Goal: Task Accomplishment & Management: Manage account settings

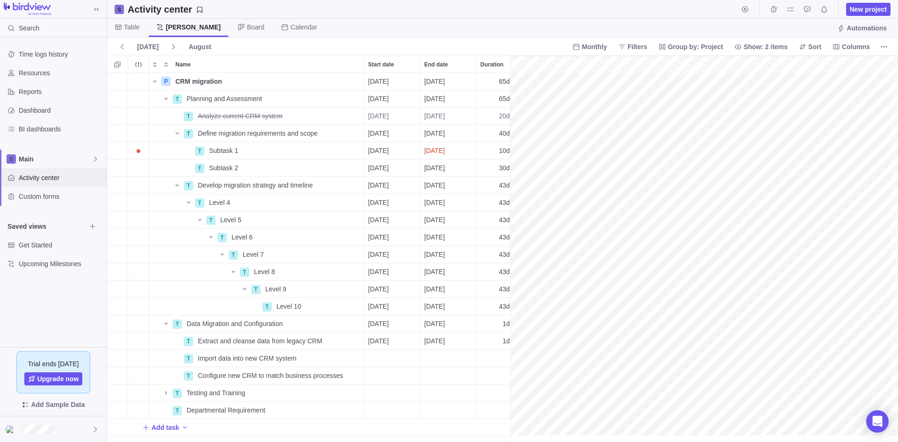
scroll to position [0, 263]
click at [45, 111] on span "Dashboard" at bounding box center [61, 110] width 84 height 9
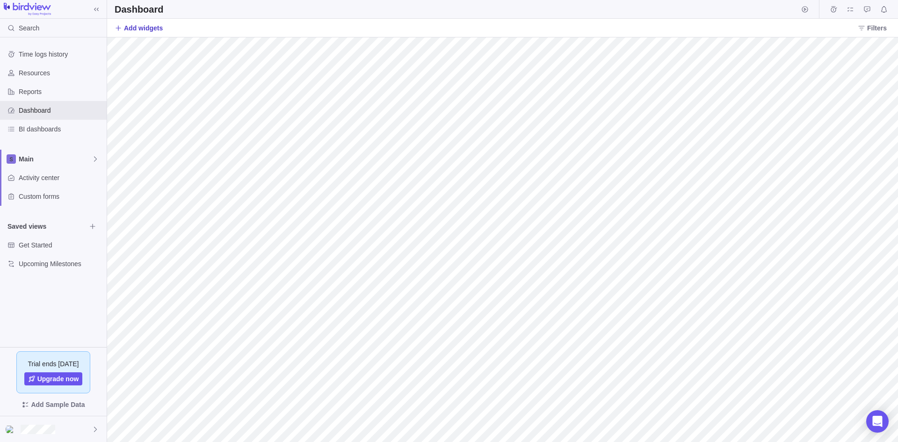
click at [145, 28] on span "Add widgets" at bounding box center [143, 27] width 39 height 9
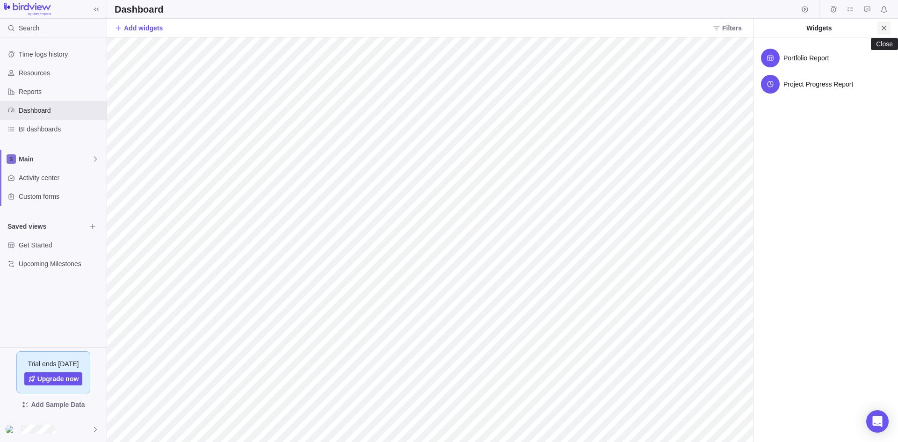
click at [881, 29] on icon "Close" at bounding box center [883, 27] width 7 height 7
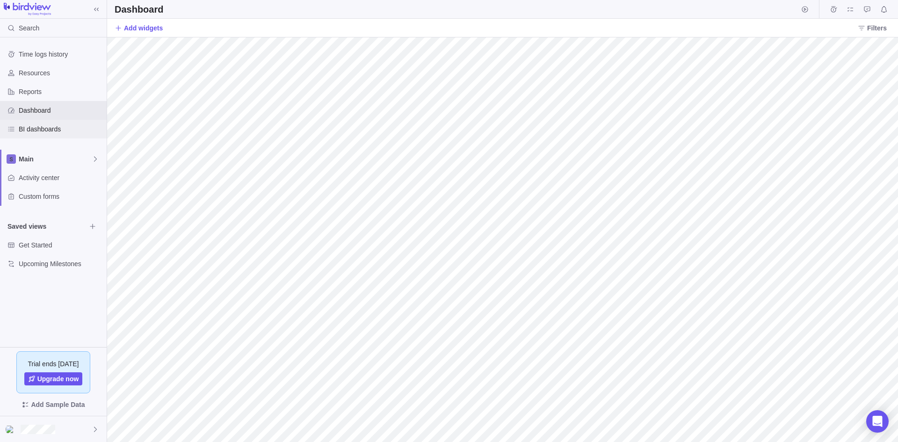
click at [48, 131] on span "BI dashboards" at bounding box center [61, 128] width 84 height 9
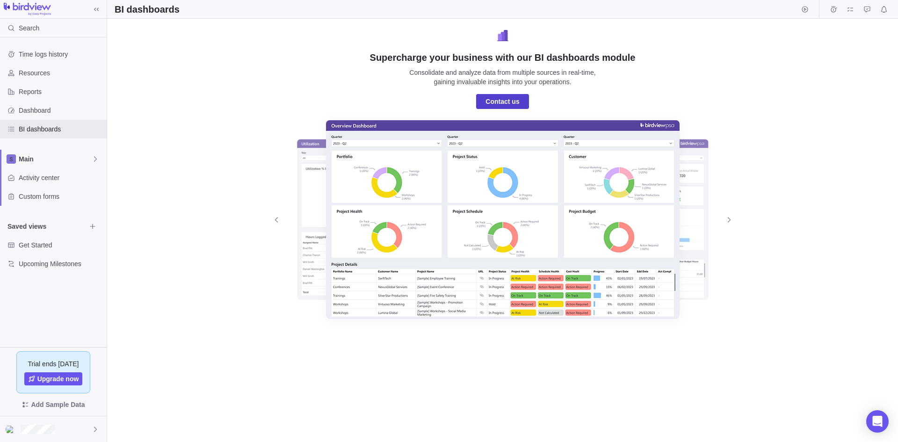
click at [504, 102] on span "Contact us" at bounding box center [503, 101] width 34 height 11
click at [44, 112] on span "Dashboard" at bounding box center [61, 110] width 84 height 9
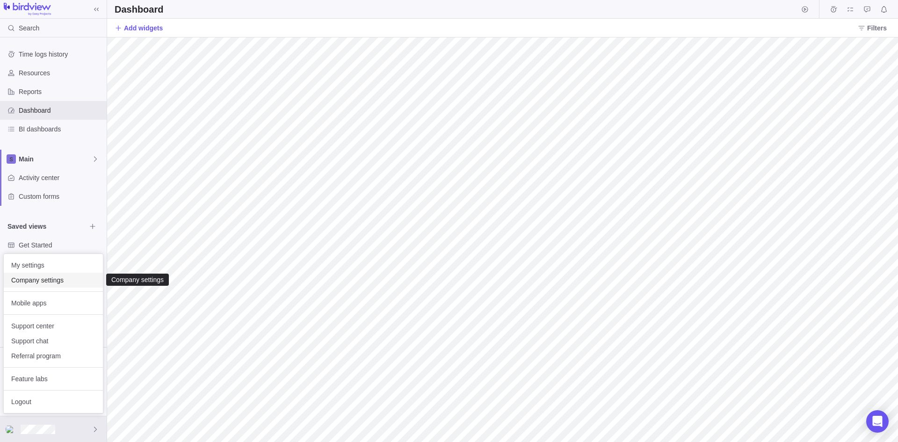
click at [56, 281] on span "Company settings" at bounding box center [53, 280] width 84 height 9
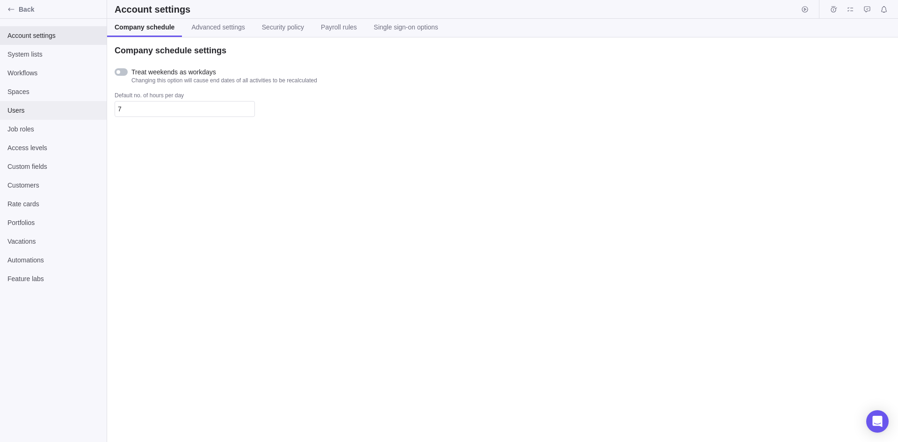
click at [22, 105] on div "Users" at bounding box center [53, 110] width 107 height 19
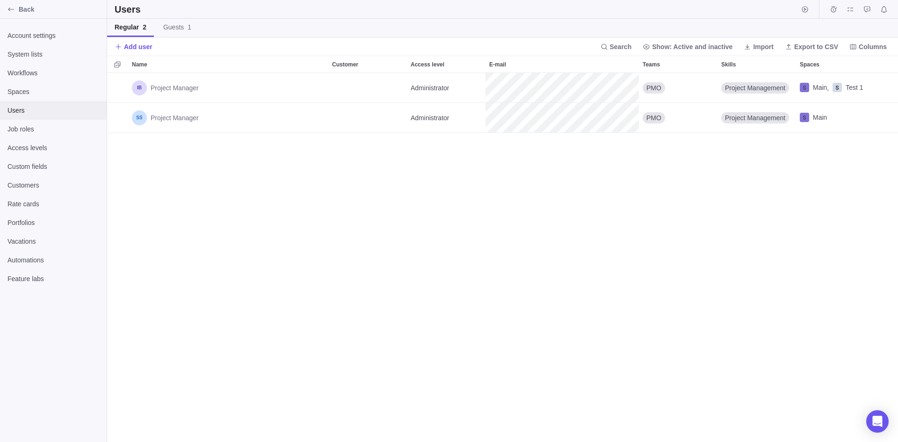
scroll to position [362, 784]
click at [169, 24] on span "Guests 1" at bounding box center [177, 26] width 28 height 9
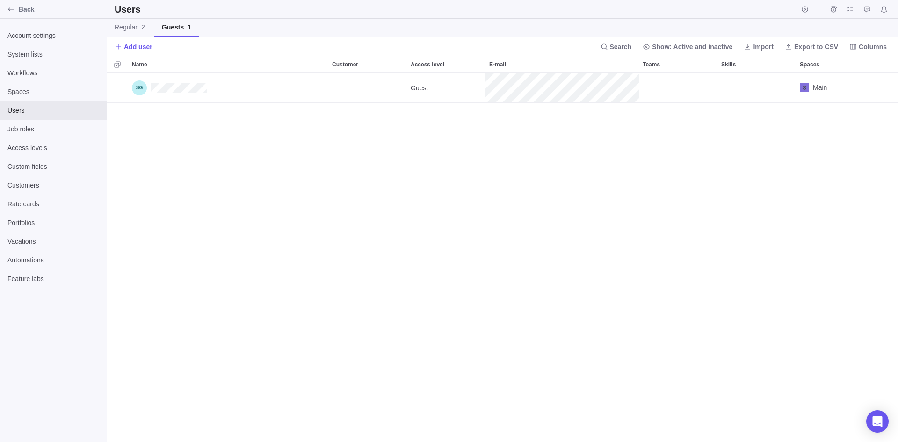
scroll to position [362, 784]
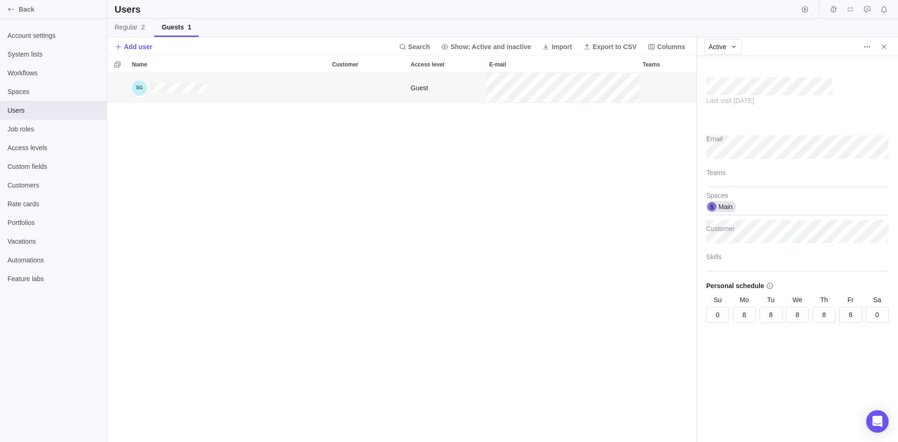
scroll to position [362, 582]
click at [125, 28] on span "Regular 2" at bounding box center [130, 26] width 30 height 9
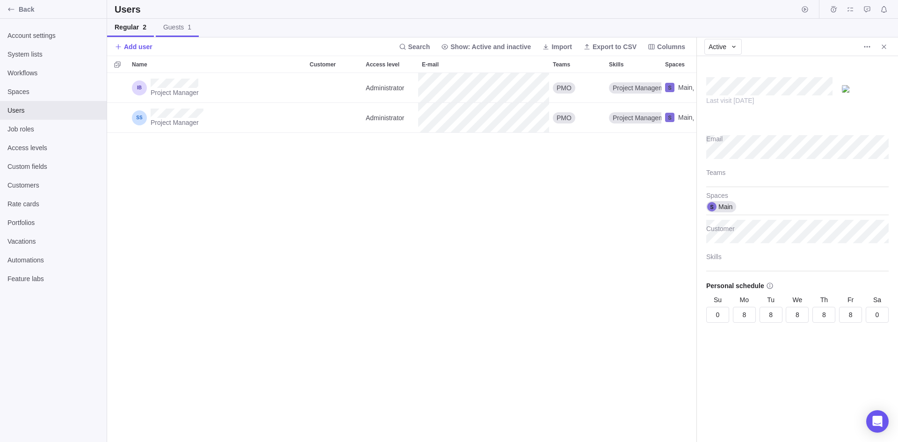
scroll to position [362, 582]
click at [142, 44] on span "Add user" at bounding box center [138, 46] width 29 height 9
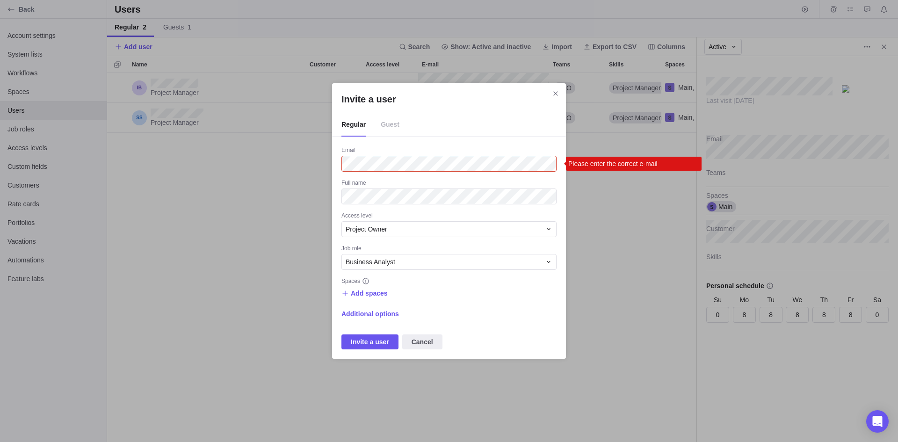
click at [312, 164] on div "Invite a user Regular Guest Email Please enter the correct e-mail Full name Acc…" at bounding box center [449, 221] width 898 height 442
click at [549, 230] on icon "Invite a user" at bounding box center [548, 229] width 3 height 2
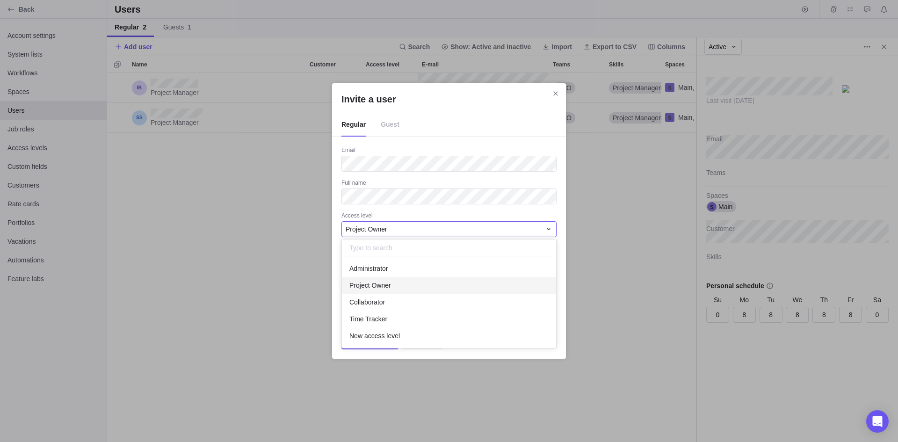
scroll to position [85, 207]
click at [395, 268] on div "Administrator" at bounding box center [449, 268] width 214 height 17
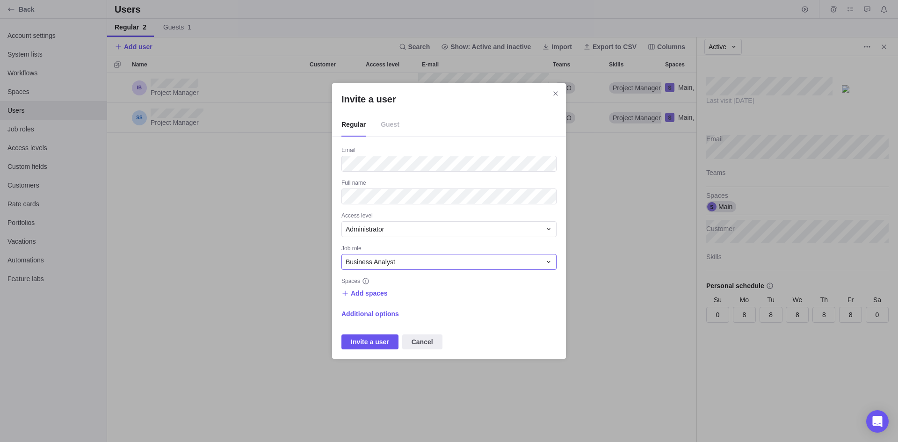
click at [547, 259] on icon "Invite a user" at bounding box center [548, 261] width 7 height 7
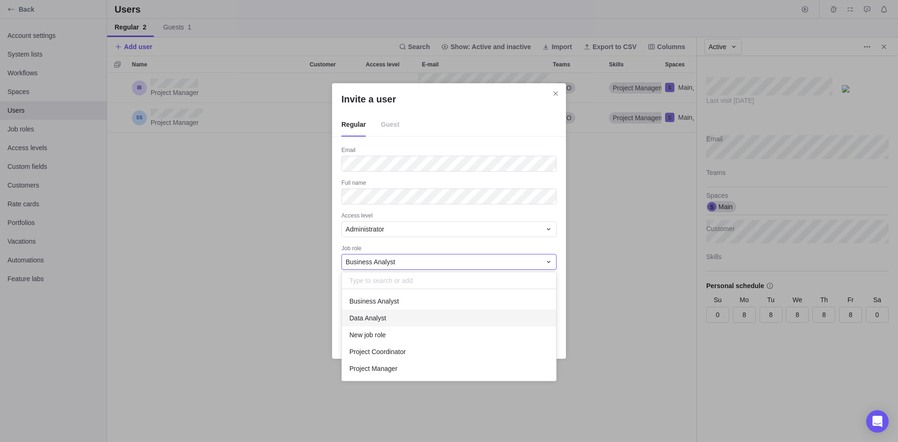
click at [405, 322] on div "Data Analyst" at bounding box center [449, 318] width 214 height 17
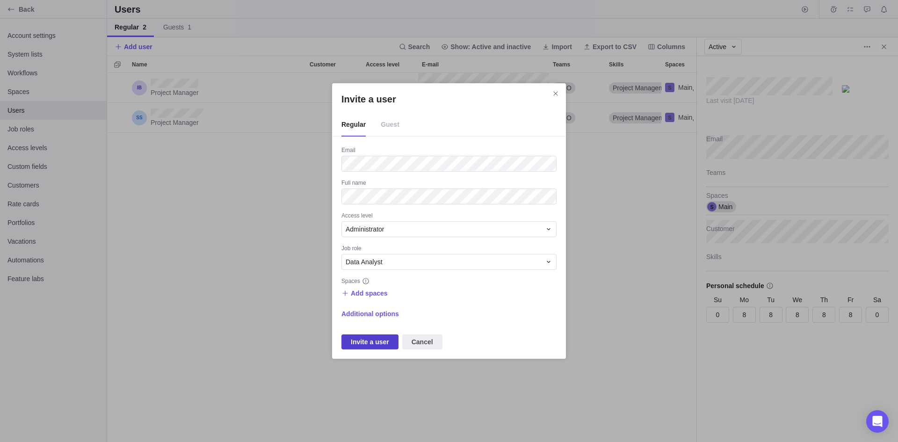
click at [361, 342] on span "Invite a user" at bounding box center [370, 341] width 38 height 11
click at [366, 295] on span "Add spaces" at bounding box center [369, 293] width 37 height 9
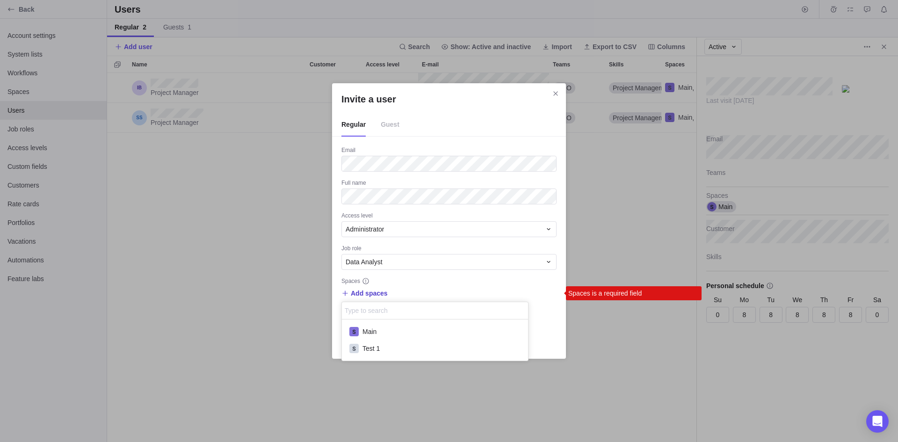
scroll to position [34, 179]
click at [375, 332] on span "Main" at bounding box center [370, 331] width 14 height 9
click at [437, 287] on div "Invite a user Regular Guest Email Full name Access level Administrator Job role…" at bounding box center [449, 221] width 898 height 442
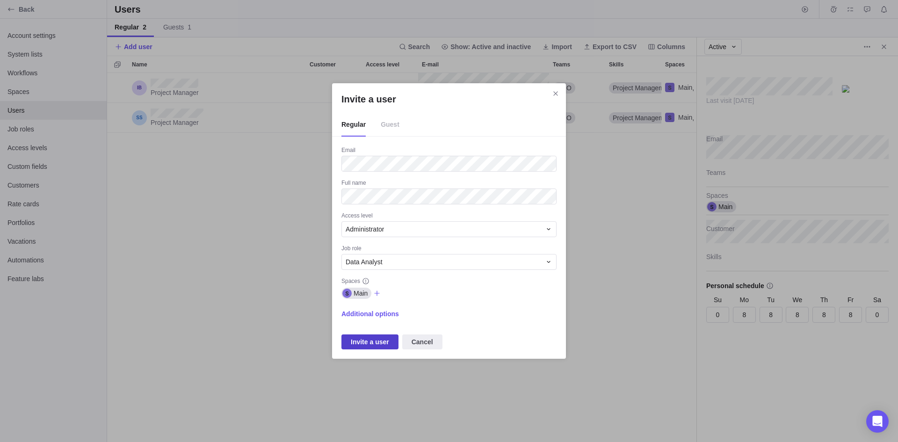
click at [372, 342] on span "Invite a user" at bounding box center [370, 341] width 38 height 11
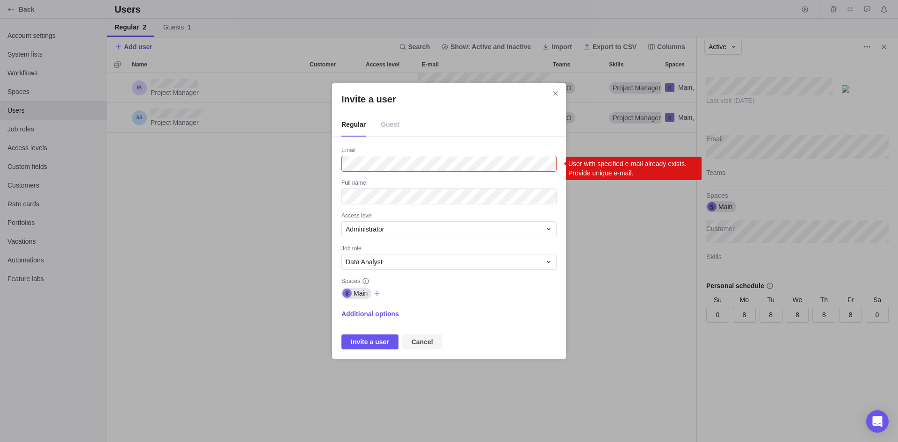
click at [425, 346] on span "Cancel" at bounding box center [423, 341] width 22 height 11
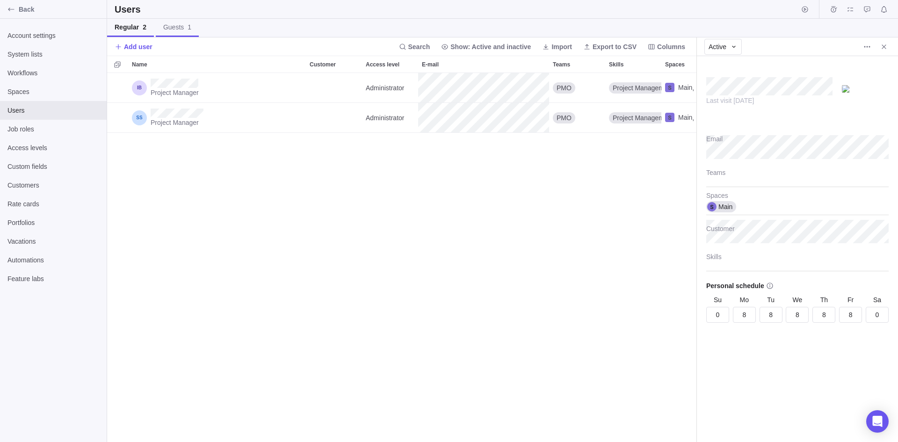
click at [180, 27] on span "Guests 1" at bounding box center [177, 26] width 28 height 9
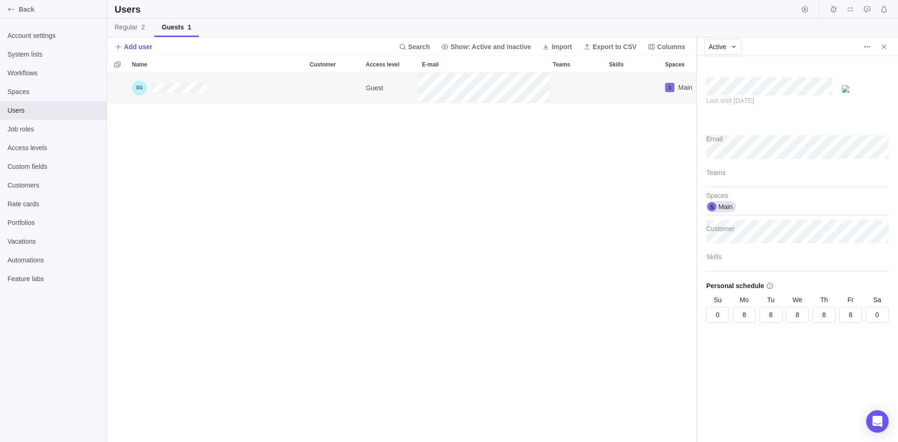
scroll to position [362, 582]
click at [737, 47] on icon at bounding box center [733, 46] width 7 height 7
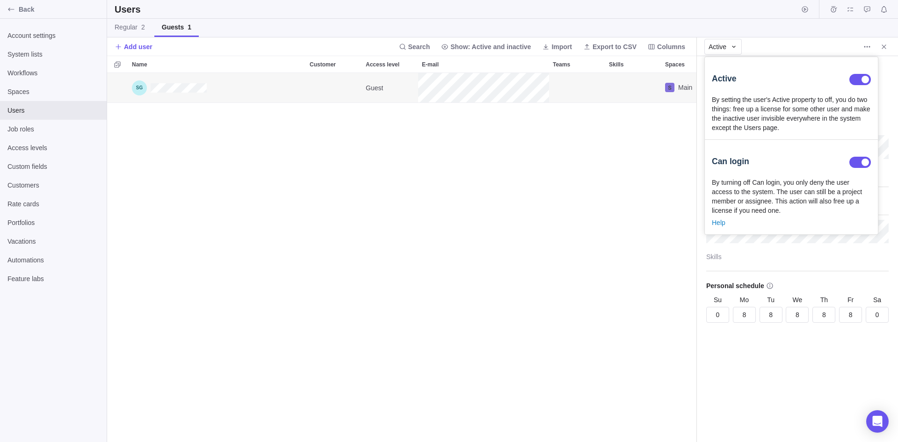
click at [664, 159] on body "Back Account settings System lists Workflows Spaces Users Job roles Access leve…" at bounding box center [449, 221] width 898 height 442
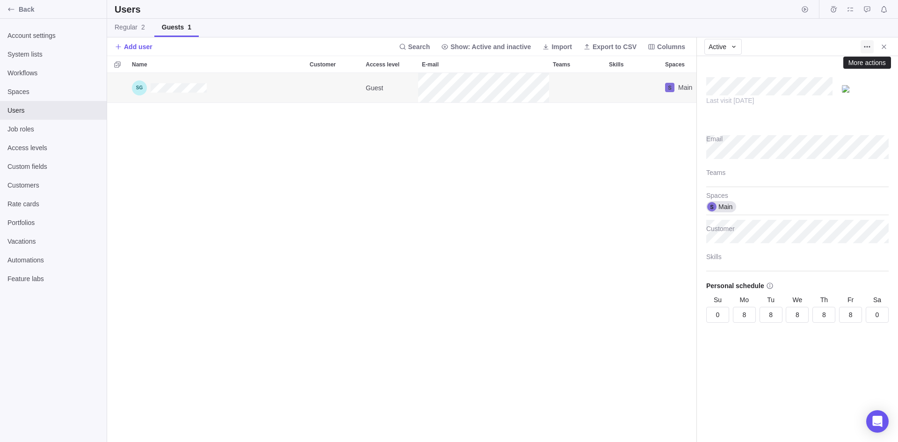
click at [868, 47] on icon "More actions" at bounding box center [867, 46] width 7 height 7
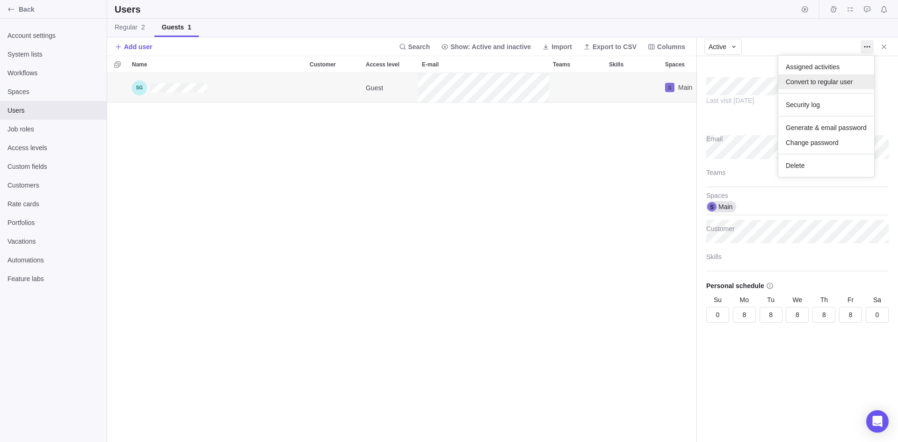
click at [835, 82] on span "Convert to regular user" at bounding box center [819, 81] width 67 height 9
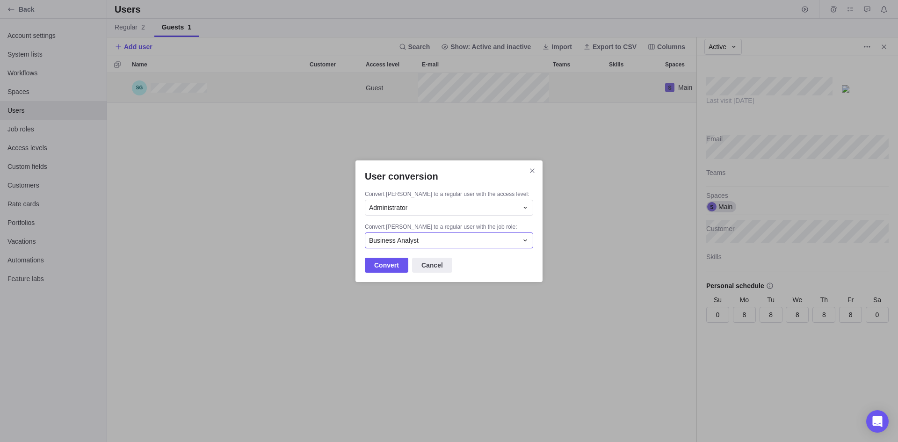
click at [526, 243] on icon "User conversion" at bounding box center [525, 240] width 7 height 7
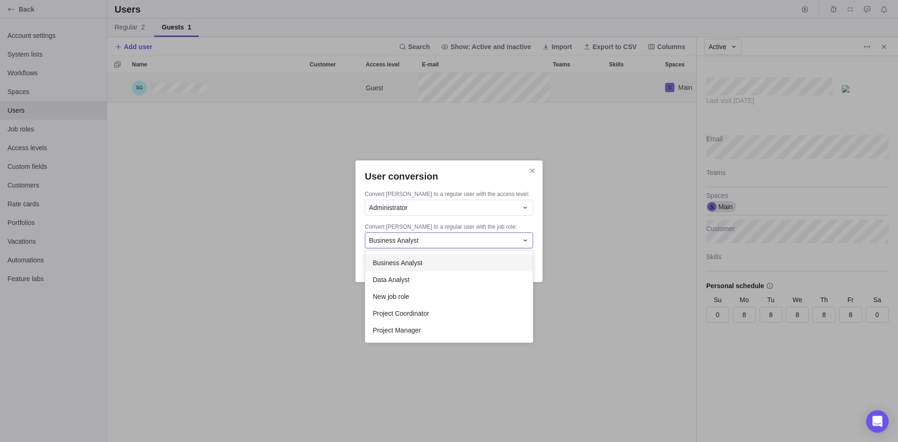
scroll to position [85, 160]
click at [415, 280] on div "Data Analyst" at bounding box center [448, 279] width 167 height 17
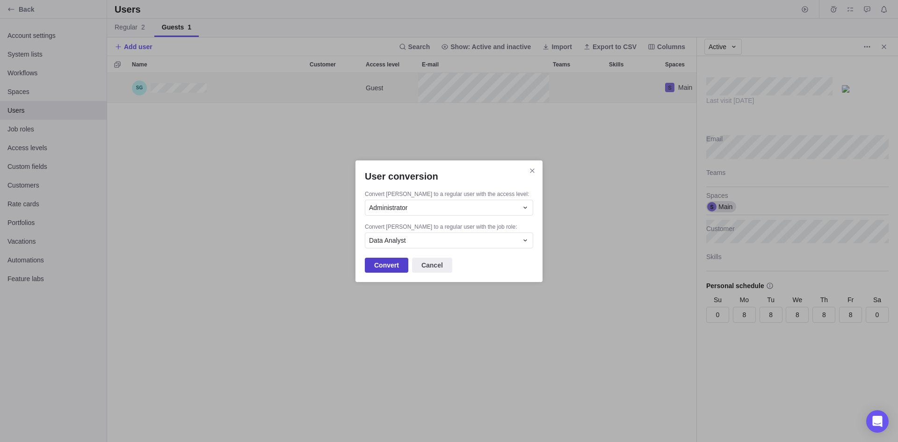
click at [386, 266] on span "Convert" at bounding box center [386, 265] width 25 height 11
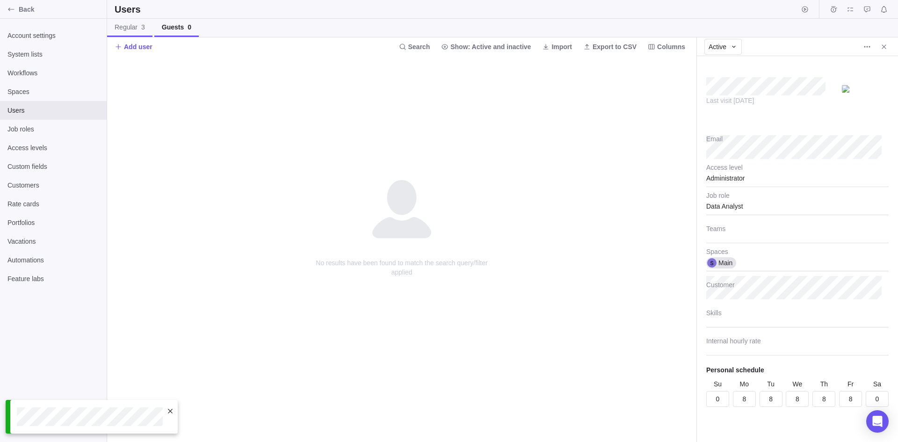
click at [133, 25] on span "Regular 3" at bounding box center [130, 26] width 30 height 9
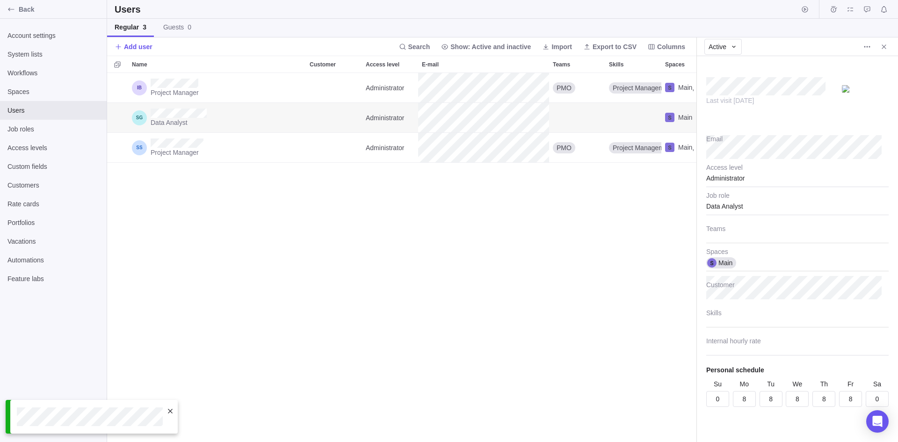
scroll to position [362, 582]
click at [754, 235] on div at bounding box center [797, 231] width 182 height 23
drag, startPoint x: 725, startPoint y: 245, endPoint x: 575, endPoint y: 262, distance: 150.3
click at [724, 245] on div "PMO" at bounding box center [794, 249] width 174 height 17
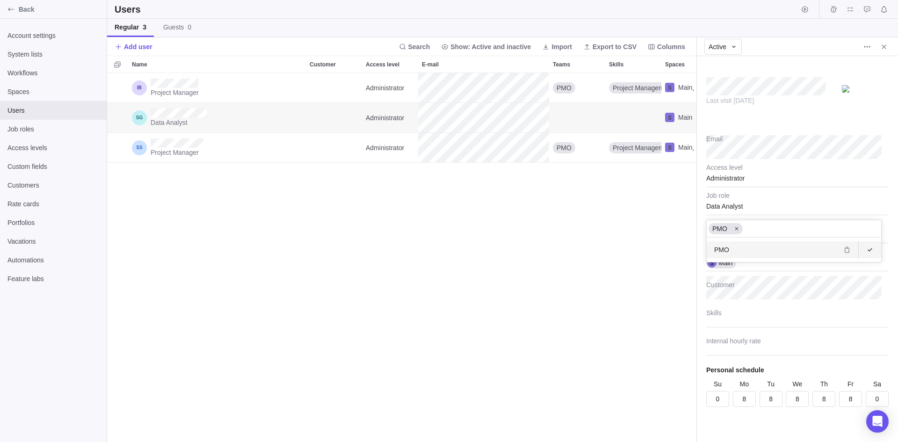
click at [575, 268] on body "Back Account settings System lists Workflows Spaces Users Job roles Access leve…" at bounding box center [449, 221] width 898 height 442
click at [735, 322] on div at bounding box center [797, 315] width 182 height 23
click at [743, 352] on span "Data analysis" at bounding box center [733, 350] width 39 height 9
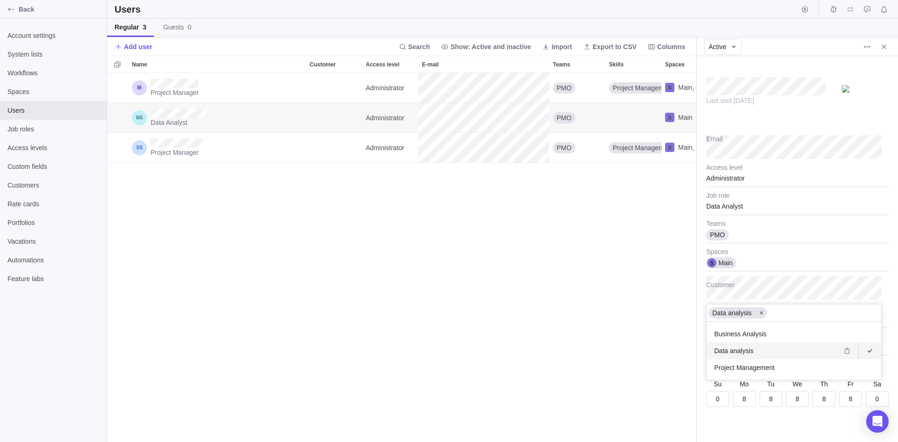
click at [603, 314] on body "Back Account settings System lists Workflows Spaces Users Job roles Access leve…" at bounding box center [449, 221] width 898 height 442
type textarea "x"
click at [21, 9] on span "Back" at bounding box center [61, 9] width 84 height 9
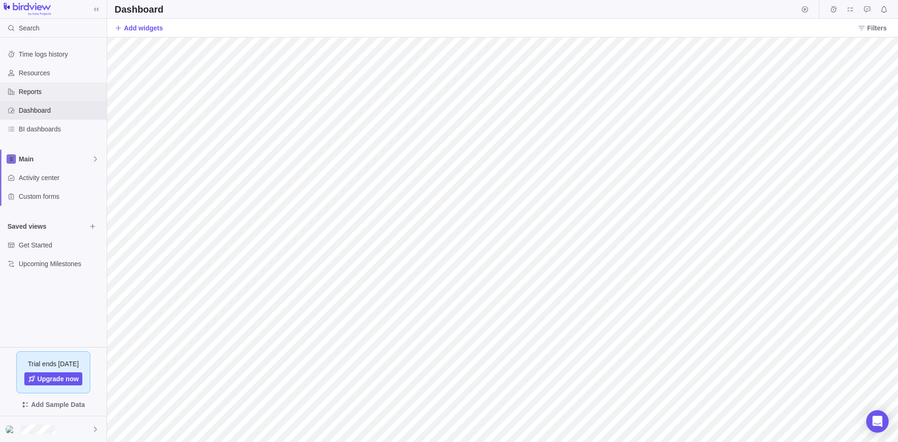
click at [35, 93] on span "Reports" at bounding box center [61, 91] width 84 height 9
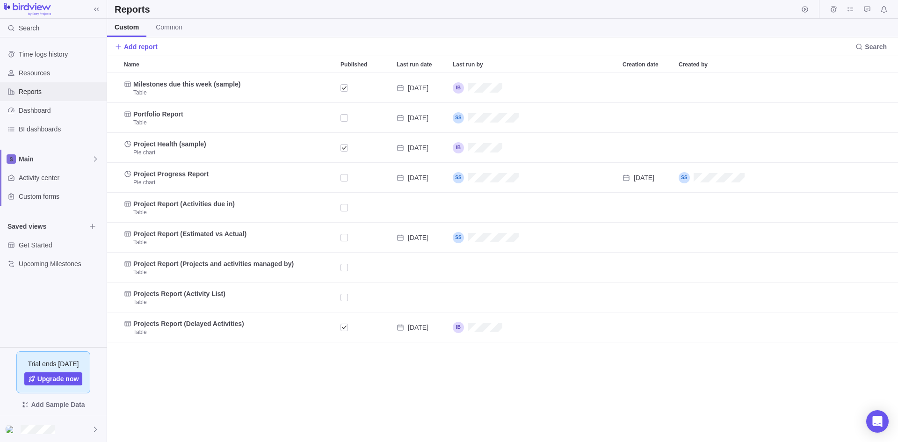
scroll to position [7, 7]
click at [30, 159] on span "Main" at bounding box center [55, 158] width 73 height 9
click at [89, 182] on icon "Edit space settings" at bounding box center [88, 180] width 7 height 7
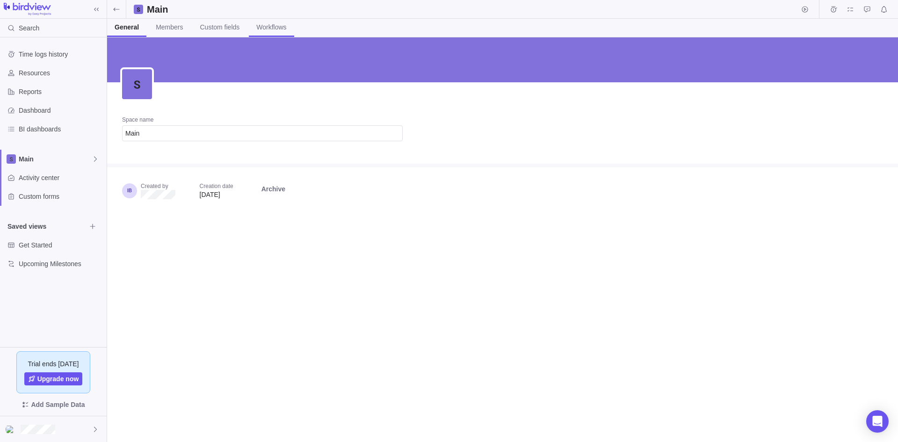
click at [270, 20] on link "Workflows" at bounding box center [271, 28] width 45 height 18
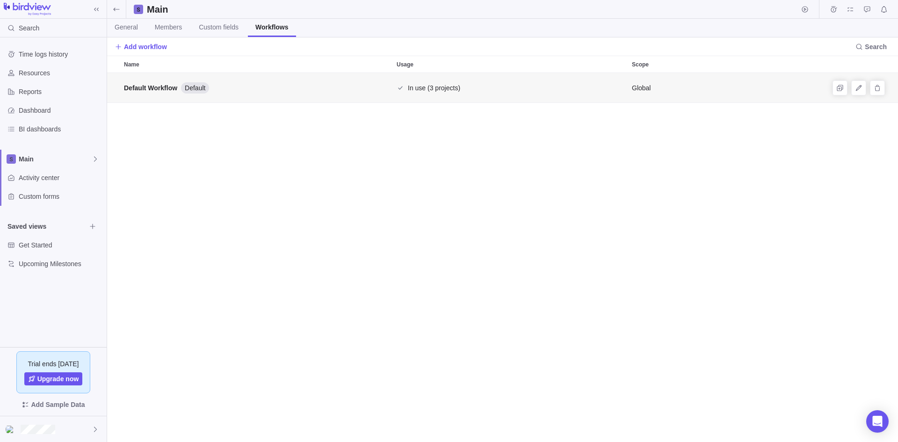
scroll to position [362, 784]
click at [94, 158] on icon at bounding box center [95, 158] width 7 height 7
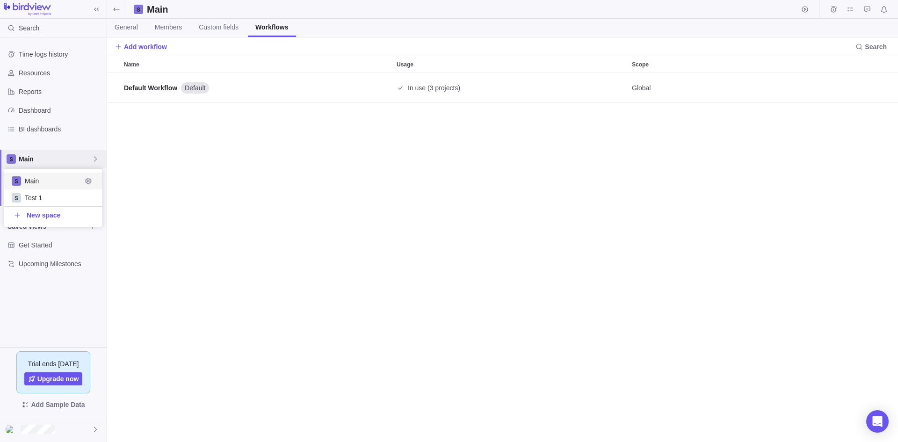
scroll to position [51, 91]
click at [35, 158] on span "Main" at bounding box center [55, 158] width 73 height 9
click at [93, 161] on icon at bounding box center [95, 158] width 7 height 7
click at [159, 164] on body "Search Time logs history Resources Reports Dashboard BI dashboards Main Activit…" at bounding box center [449, 221] width 898 height 442
click at [29, 113] on span "Dashboard" at bounding box center [61, 110] width 84 height 9
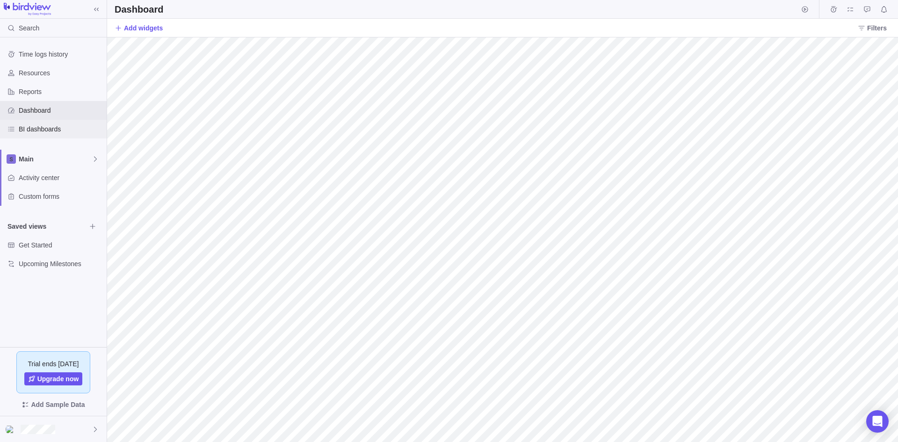
click at [41, 127] on span "BI dashboards" at bounding box center [61, 128] width 84 height 9
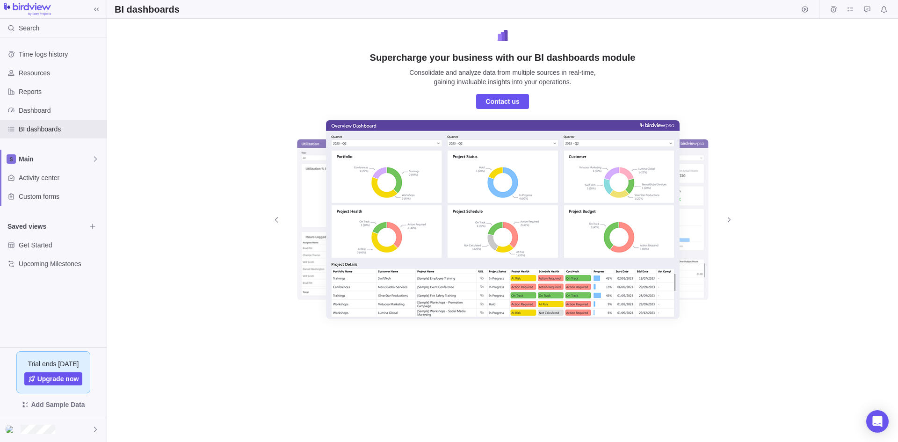
click at [498, 205] on div at bounding box center [503, 219] width 466 height 199
click at [39, 110] on span "Dashboard" at bounding box center [61, 110] width 84 height 9
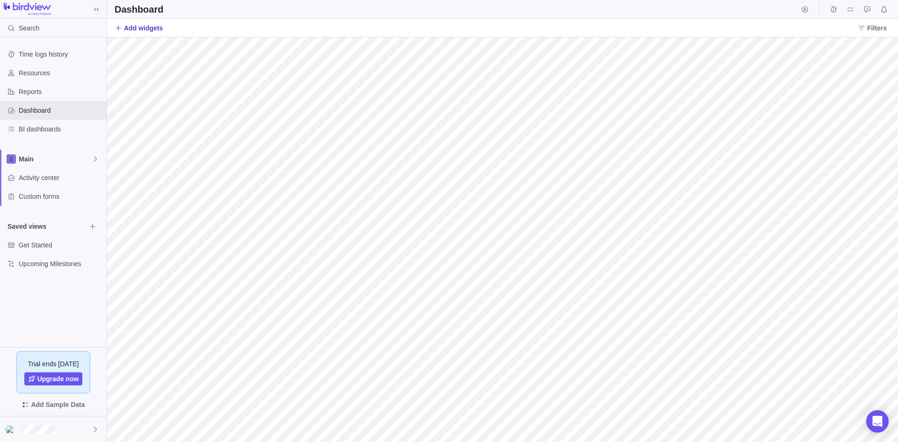
click at [135, 29] on span "Add widgets" at bounding box center [143, 27] width 39 height 9
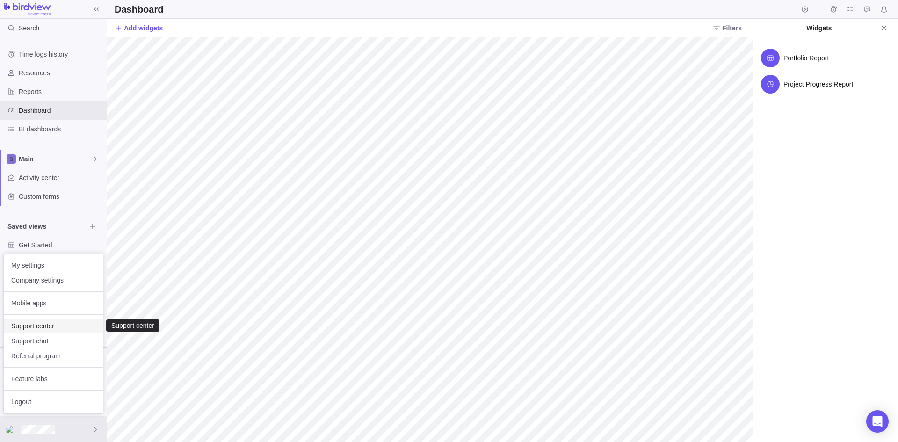
click at [47, 325] on span "Support center" at bounding box center [53, 325] width 84 height 9
